Goal: Information Seeking & Learning: Check status

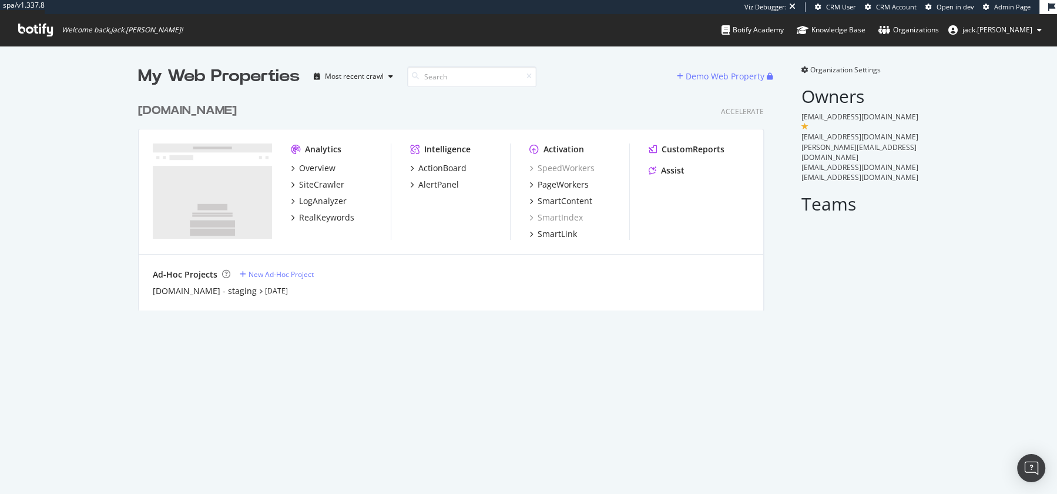
scroll to position [222, 635]
click at [315, 200] on div "LogAnalyzer" at bounding box center [323, 201] width 48 height 12
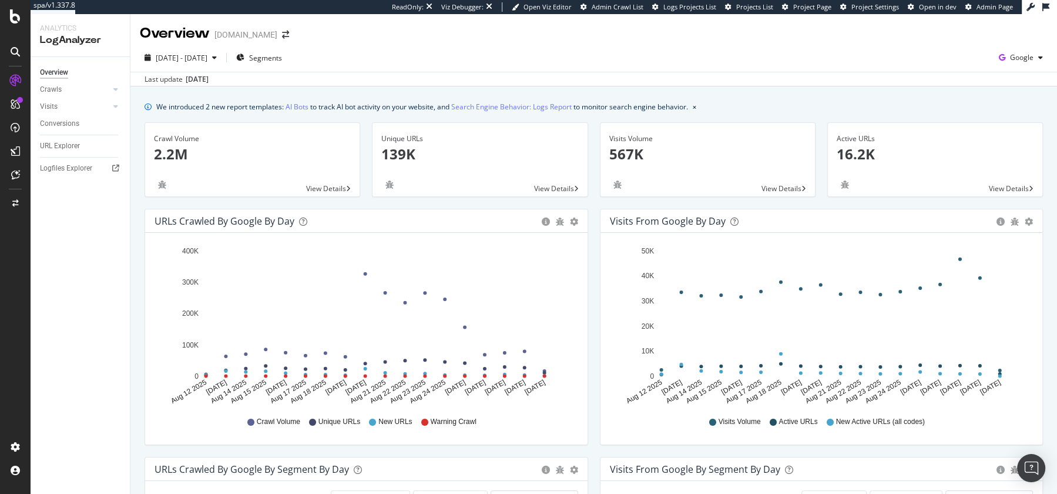
scroll to position [77, 0]
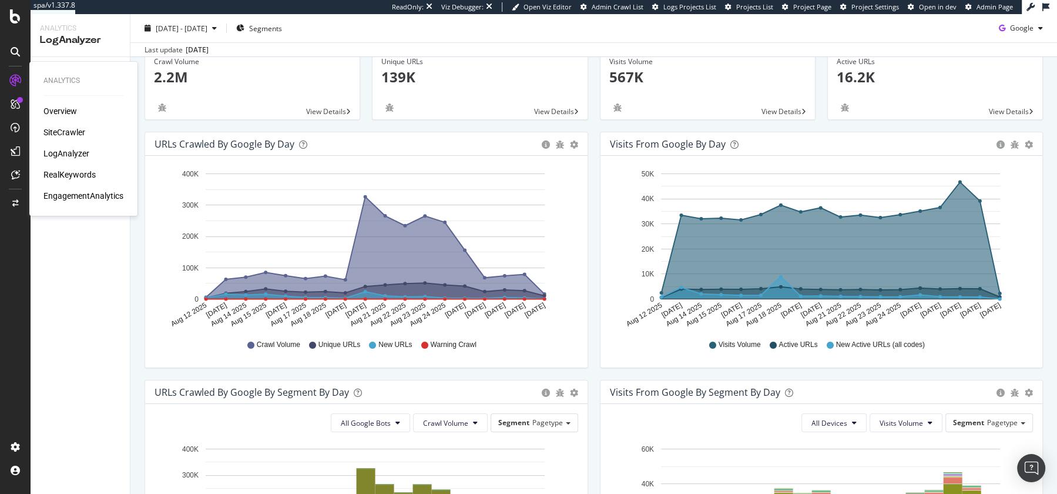
click at [58, 112] on div "Overview" at bounding box center [59, 111] width 33 height 12
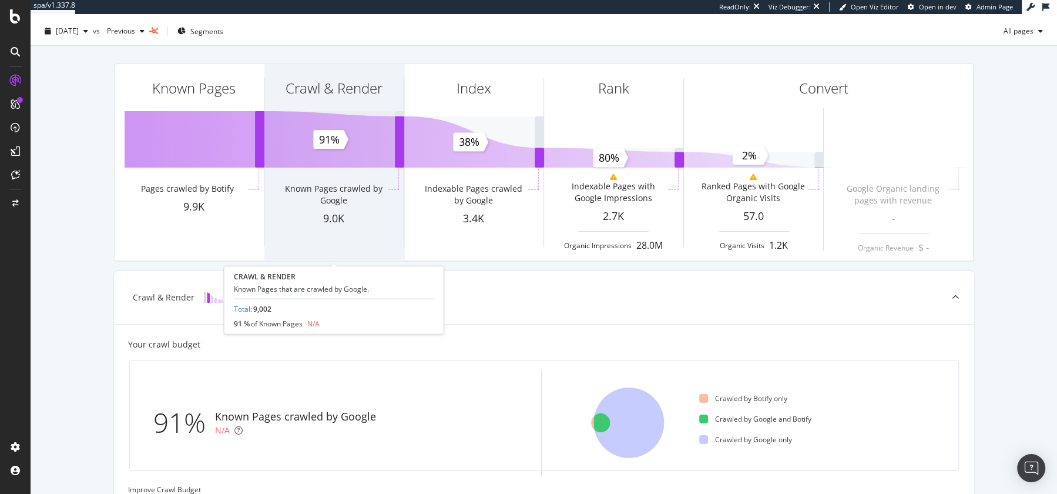
scroll to position [25, 0]
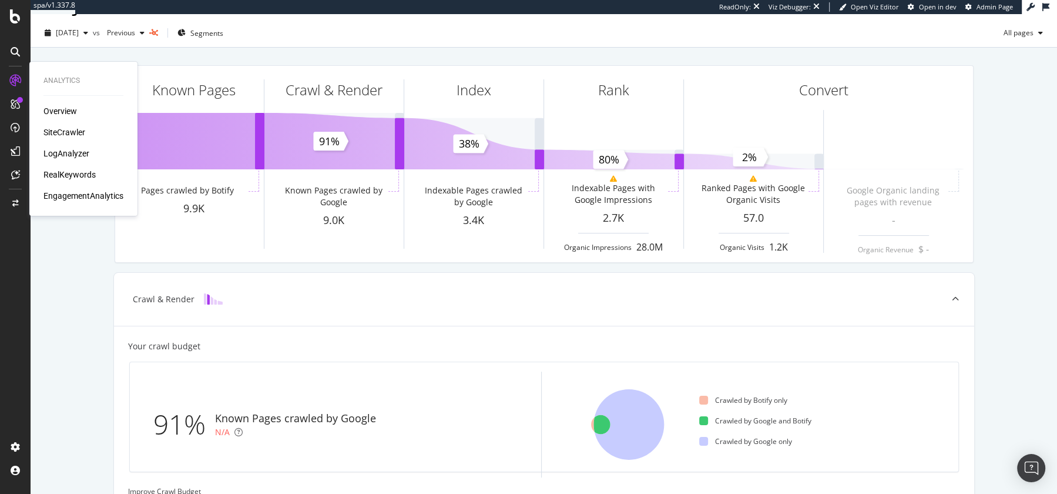
click at [61, 133] on div "SiteCrawler" at bounding box center [64, 132] width 42 height 12
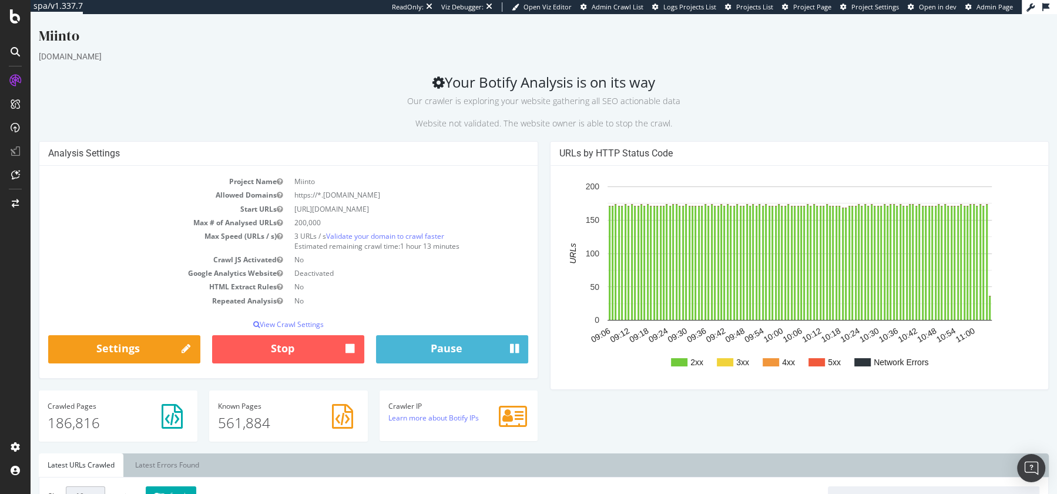
click at [761, 53] on div "[DOMAIN_NAME]" at bounding box center [544, 57] width 1010 height 12
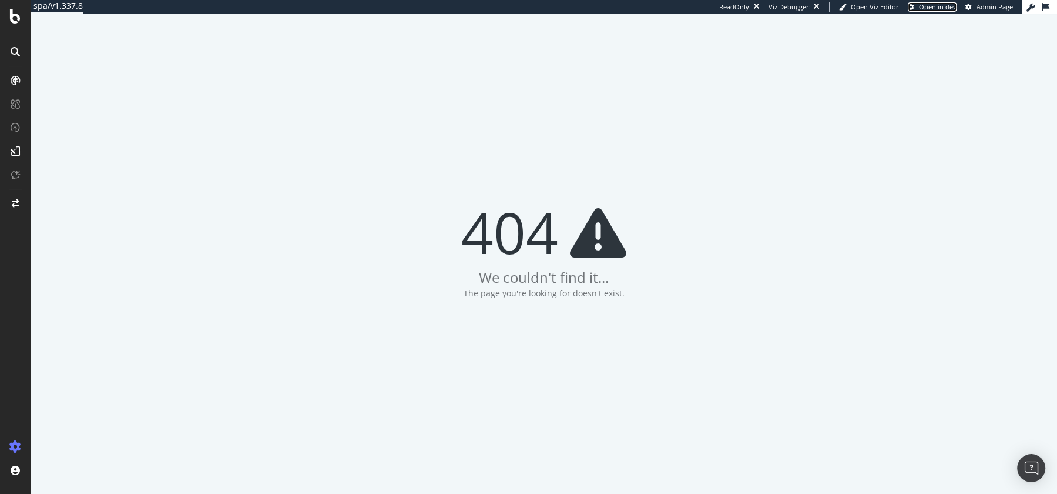
click at [938, 9] on span "Open in dev" at bounding box center [938, 6] width 38 height 9
click at [988, 6] on span "Admin Page" at bounding box center [994, 6] width 36 height 9
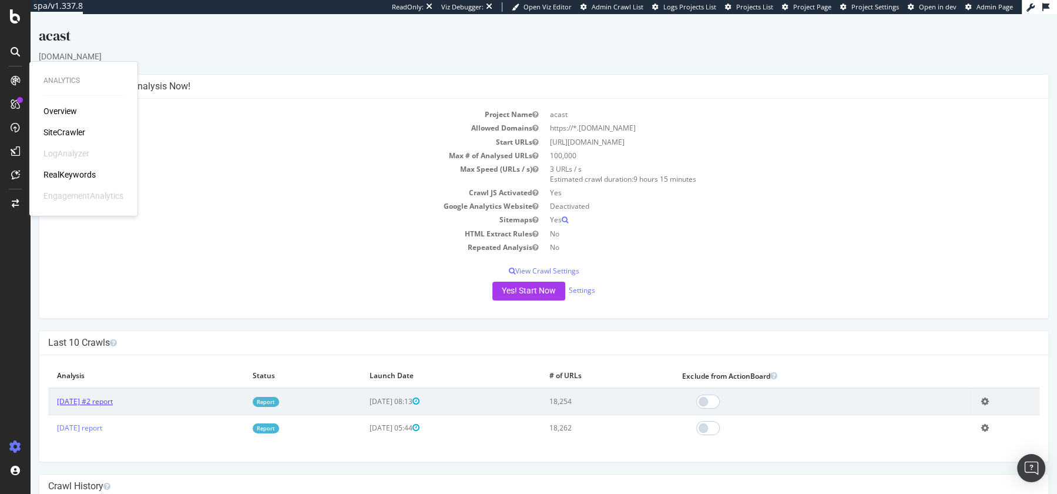
click at [83, 401] on link "2025 Aug. 29th #2 report" at bounding box center [85, 401] width 56 height 10
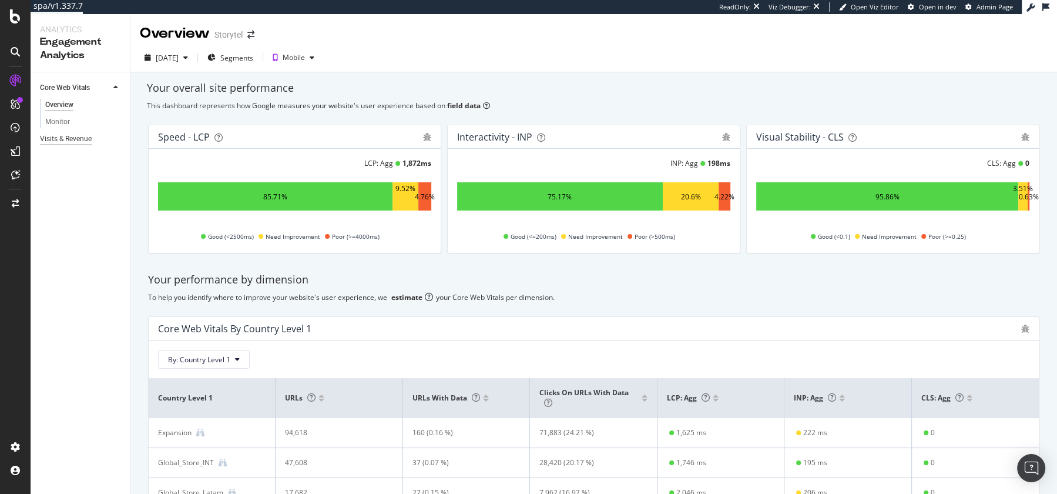
scroll to position [63, 0]
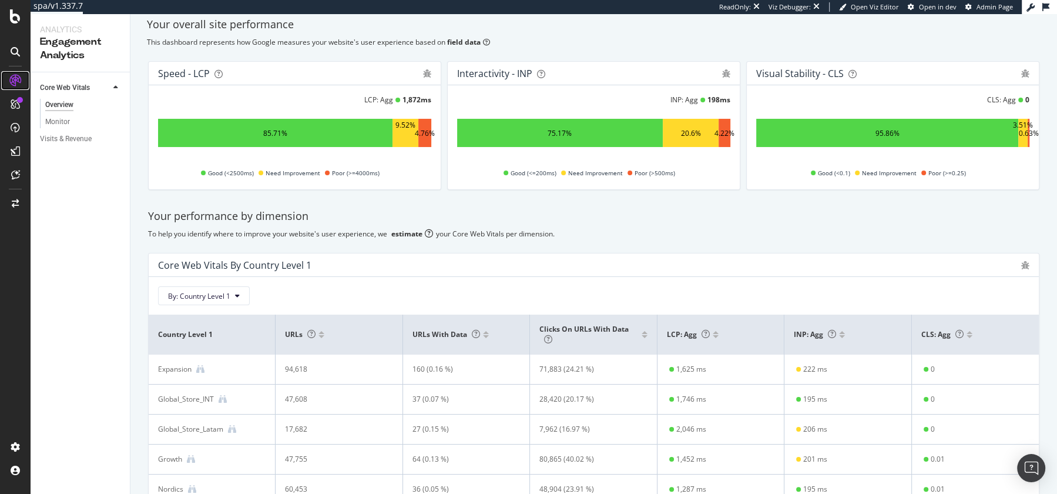
click at [18, 83] on icon at bounding box center [15, 81] width 12 height 12
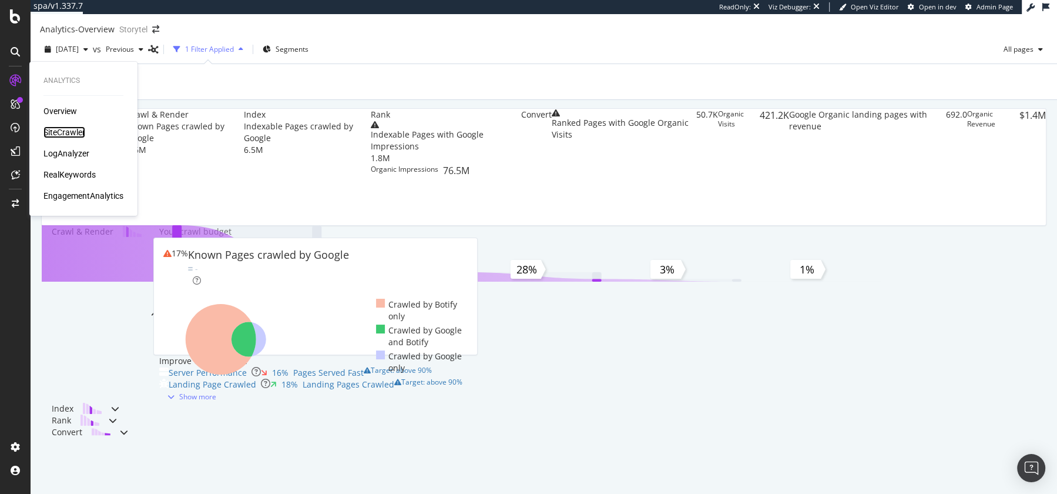
click at [61, 131] on div "SiteCrawler" at bounding box center [64, 132] width 42 height 12
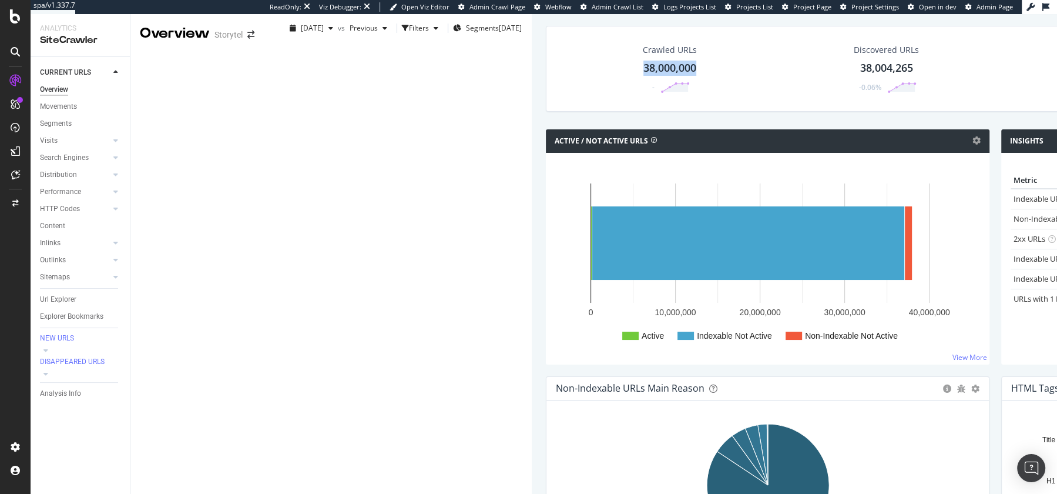
drag, startPoint x: 214, startPoint y: 113, endPoint x: 350, endPoint y: 164, distance: 144.8
click at [546, 112] on div "Crawled URLs 38,000,000 - Discovered URLs 38,004,265 -0.06% % Active URLs 0.35 …" at bounding box center [995, 69] width 899 height 86
drag, startPoint x: 161, startPoint y: 87, endPoint x: 400, endPoint y: 157, distance: 248.6
click at [546, 112] on div "Crawled URLs 38,000,000 - Discovered URLs 38,004,265 -0.06% % Active URLs 0.35 …" at bounding box center [995, 69] width 899 height 86
click at [564, 99] on div "Crawled URLs 38,000,000 -" at bounding box center [670, 68] width 212 height 61
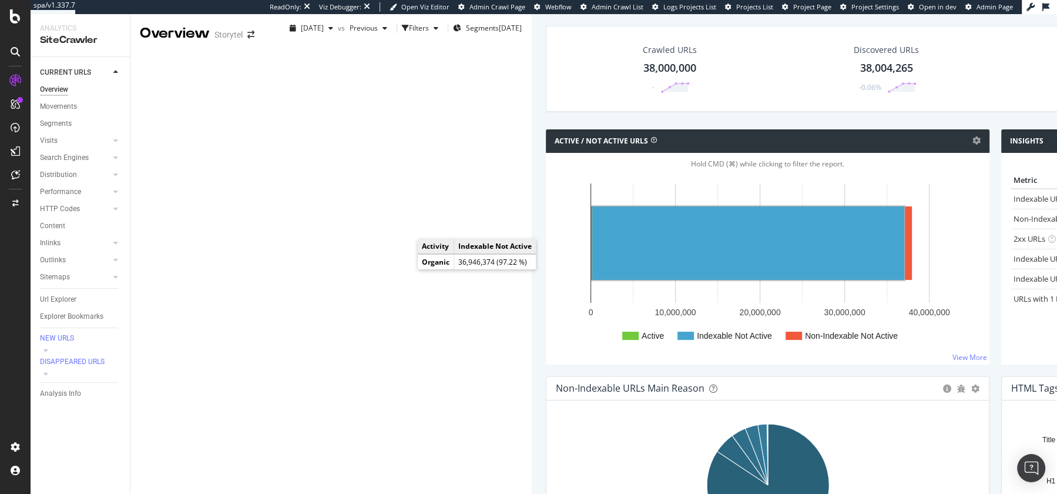
scroll to position [4, 0]
